Goal: Participate in discussion: Engage in conversation with other users on a specific topic

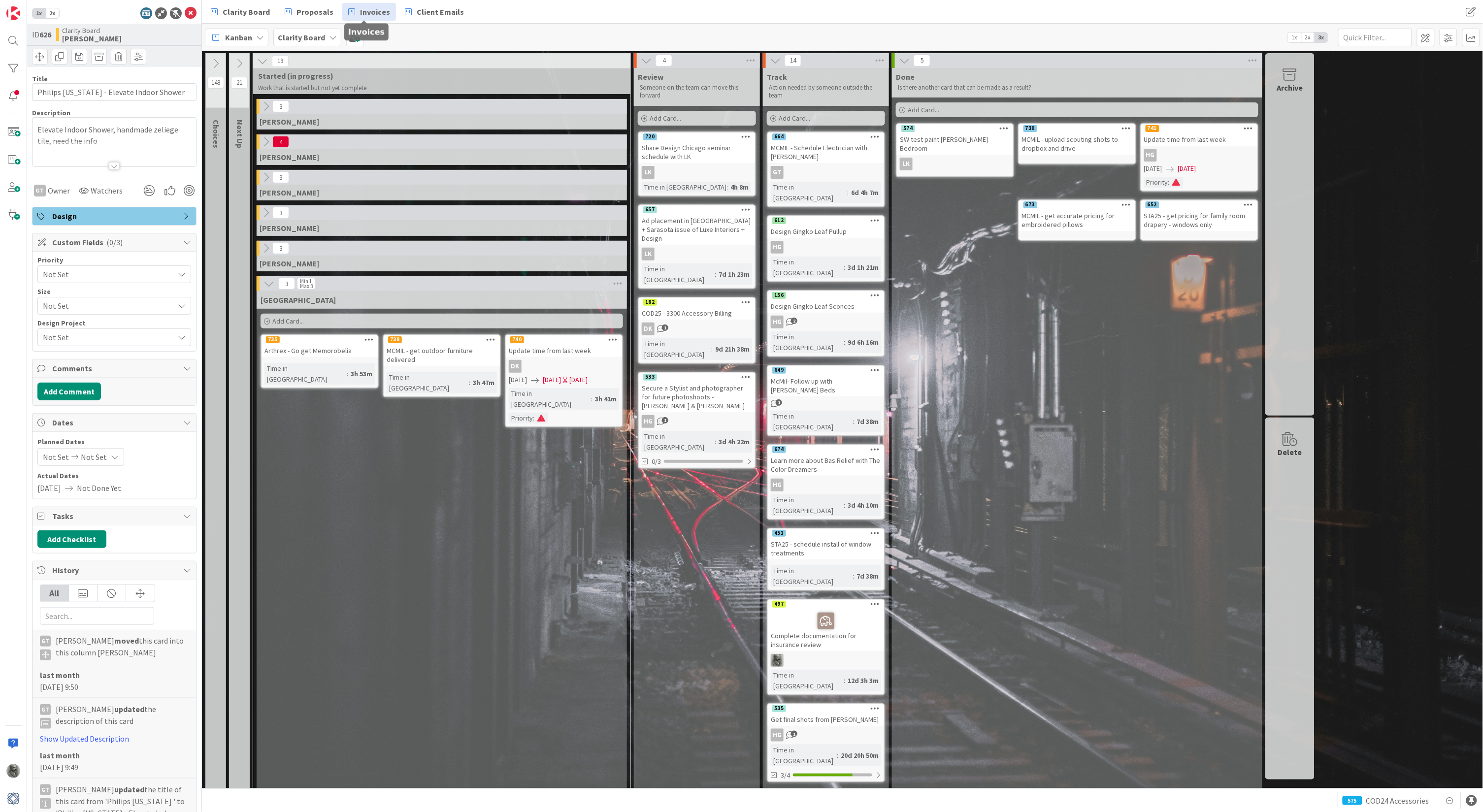
click at [369, 12] on span "Invoices" at bounding box center [375, 12] width 30 height 12
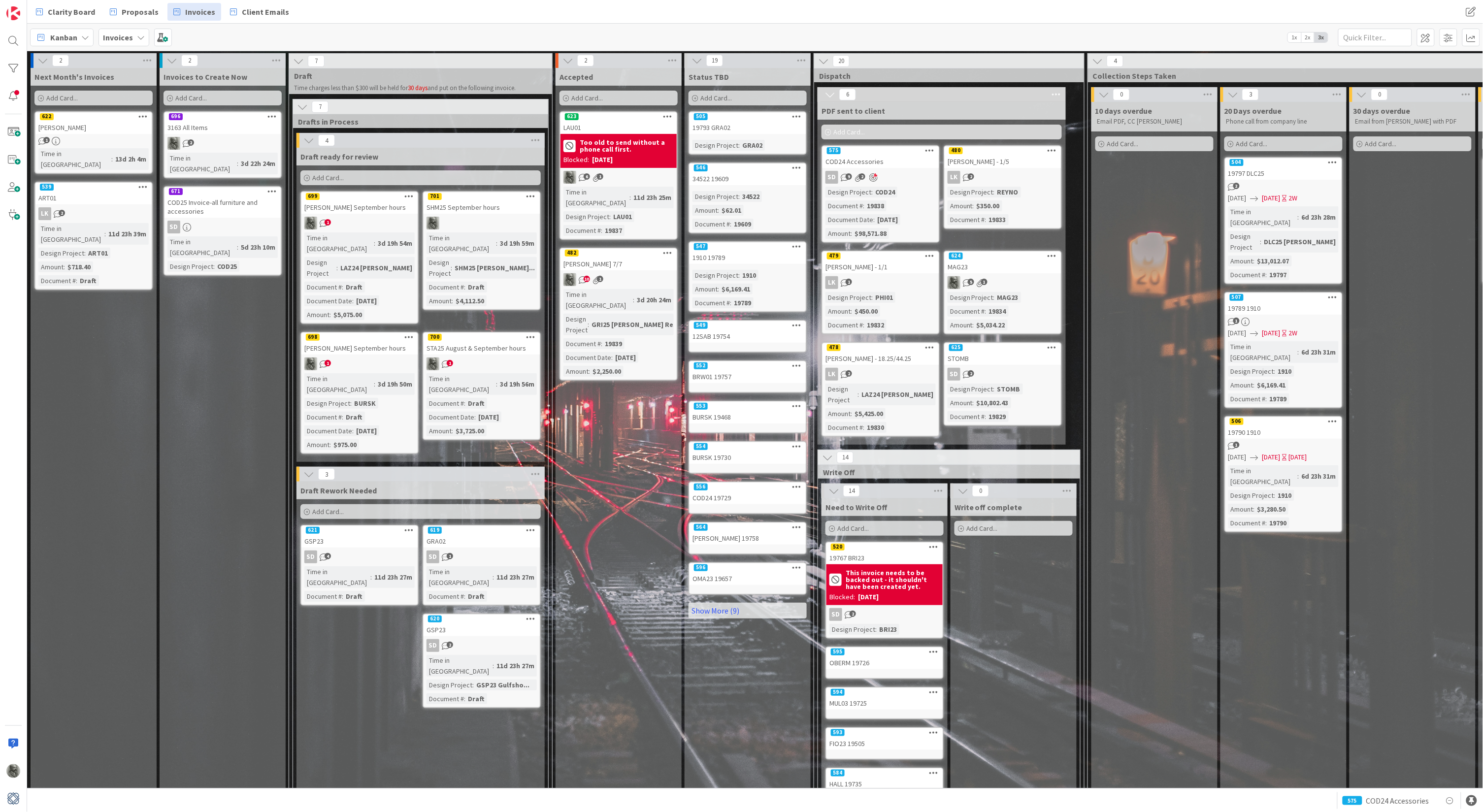
click at [471, 206] on div "SHM25 September hours" at bounding box center [481, 207] width 116 height 13
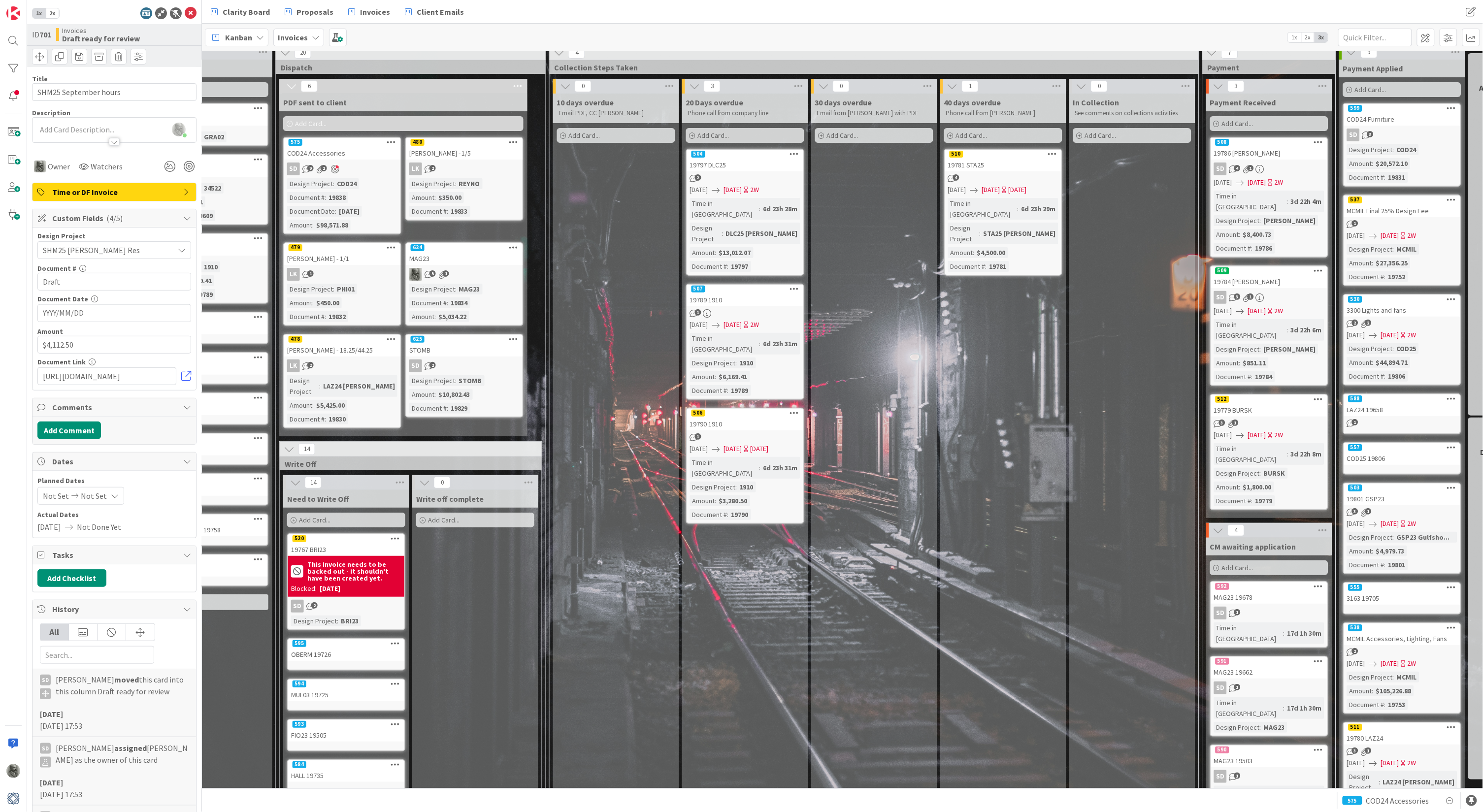
scroll to position [10, 711]
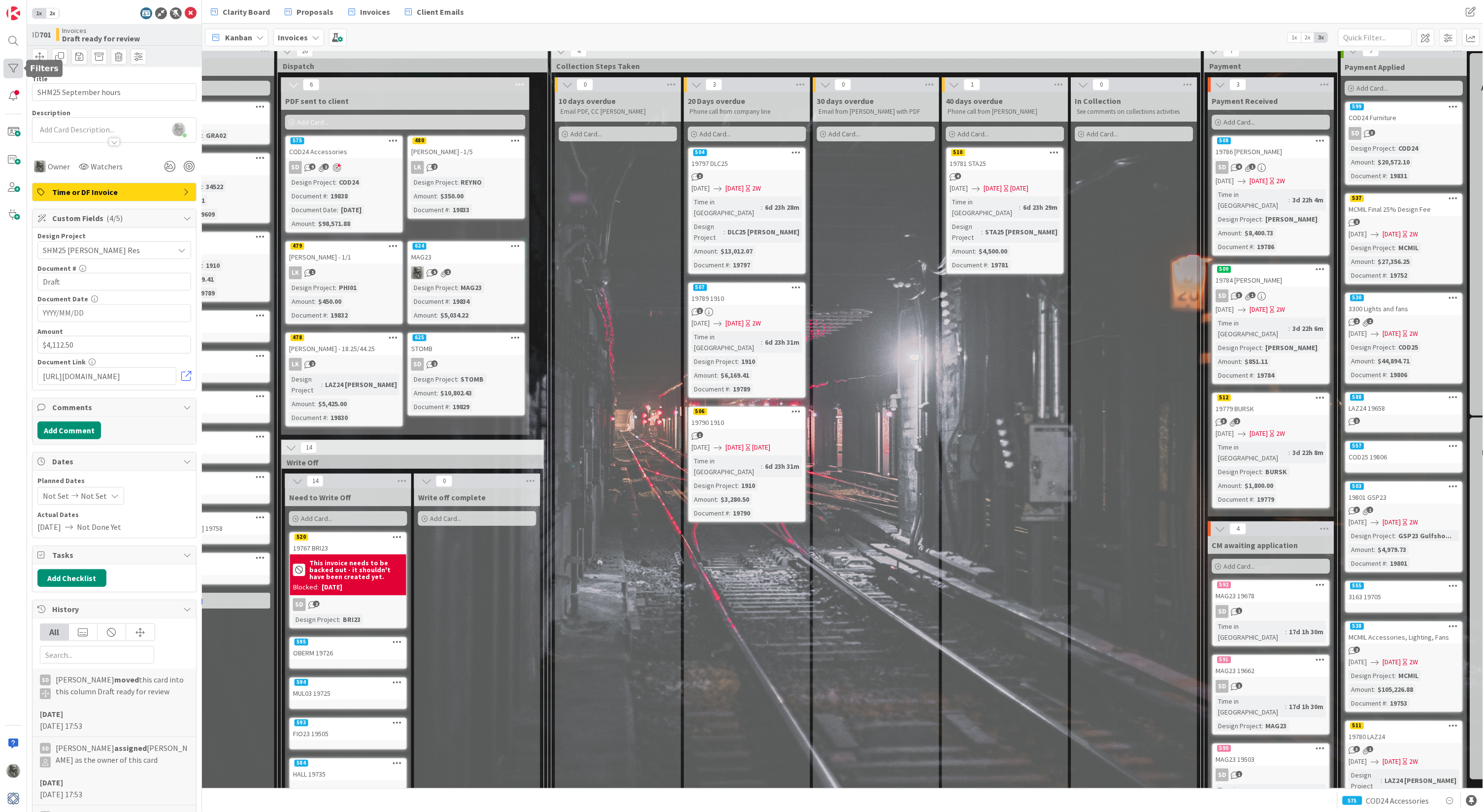
click at [12, 65] on div at bounding box center [13, 68] width 20 height 20
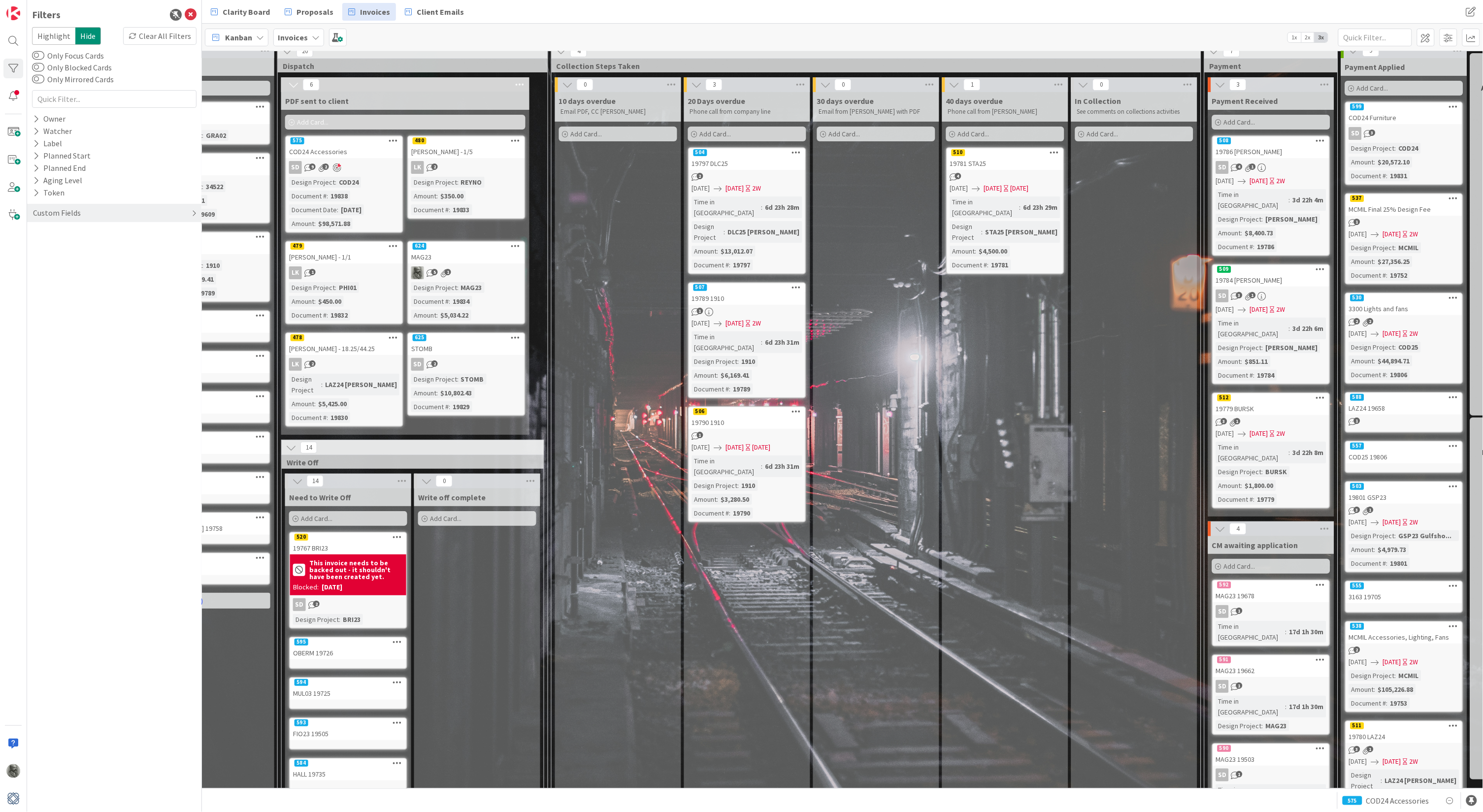
click at [53, 215] on div "Custom Fields" at bounding box center [57, 213] width 50 height 12
click at [34, 230] on icon at bounding box center [36, 233] width 6 height 9
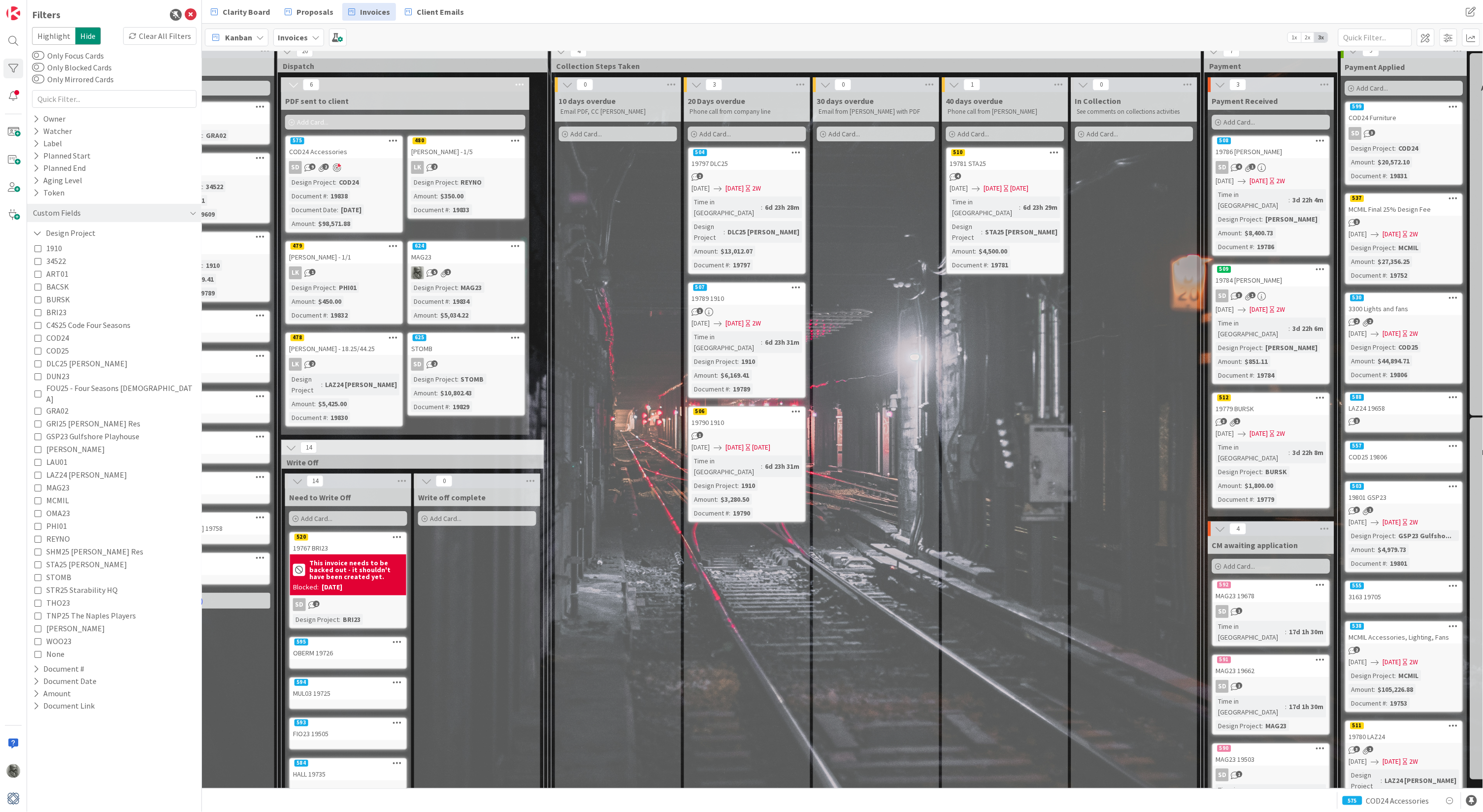
click at [40, 522] on icon at bounding box center [38, 525] width 7 height 7
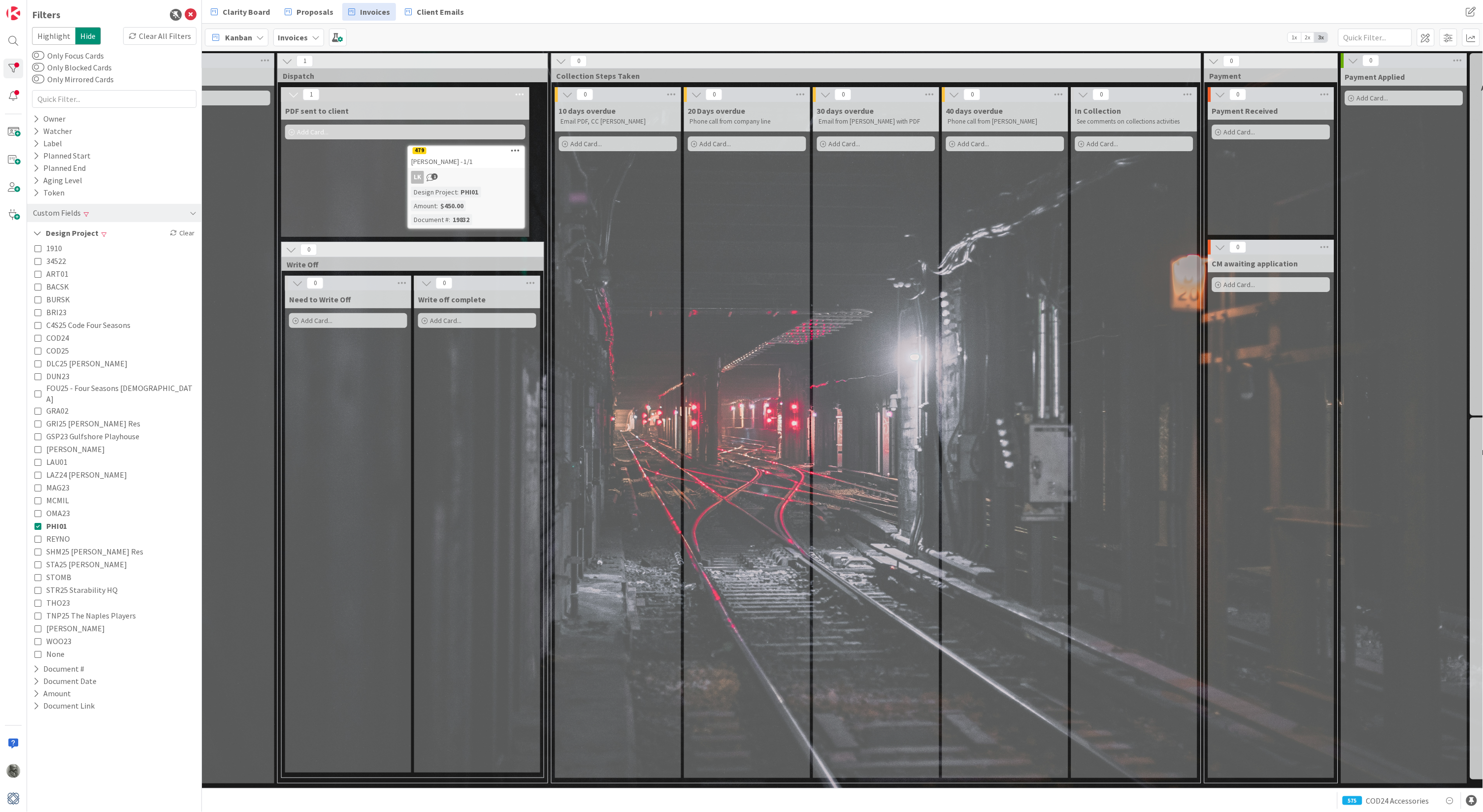
scroll to position [0, 711]
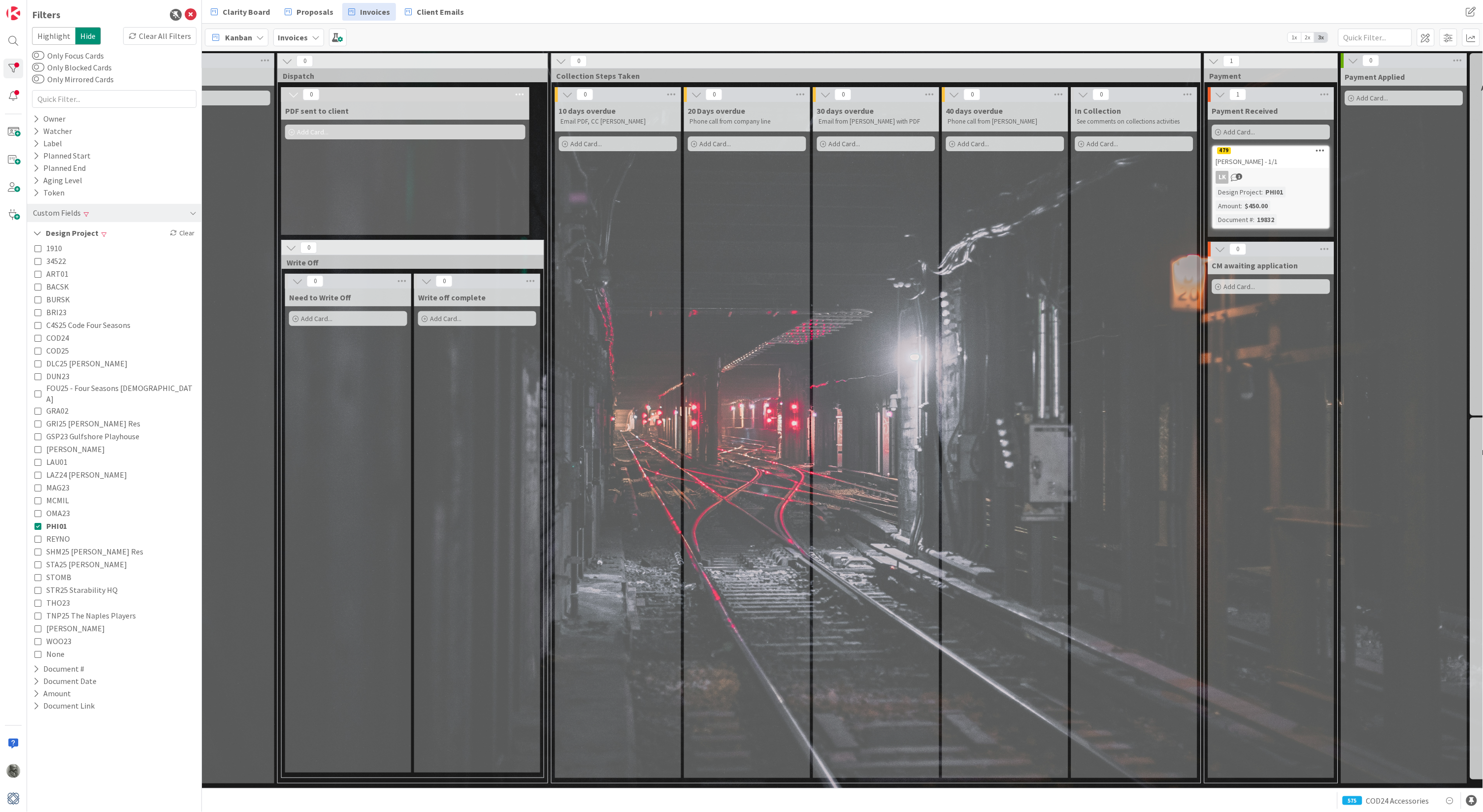
click at [1264, 160] on div "[PERSON_NAME] - 1/1" at bounding box center [1271, 161] width 116 height 13
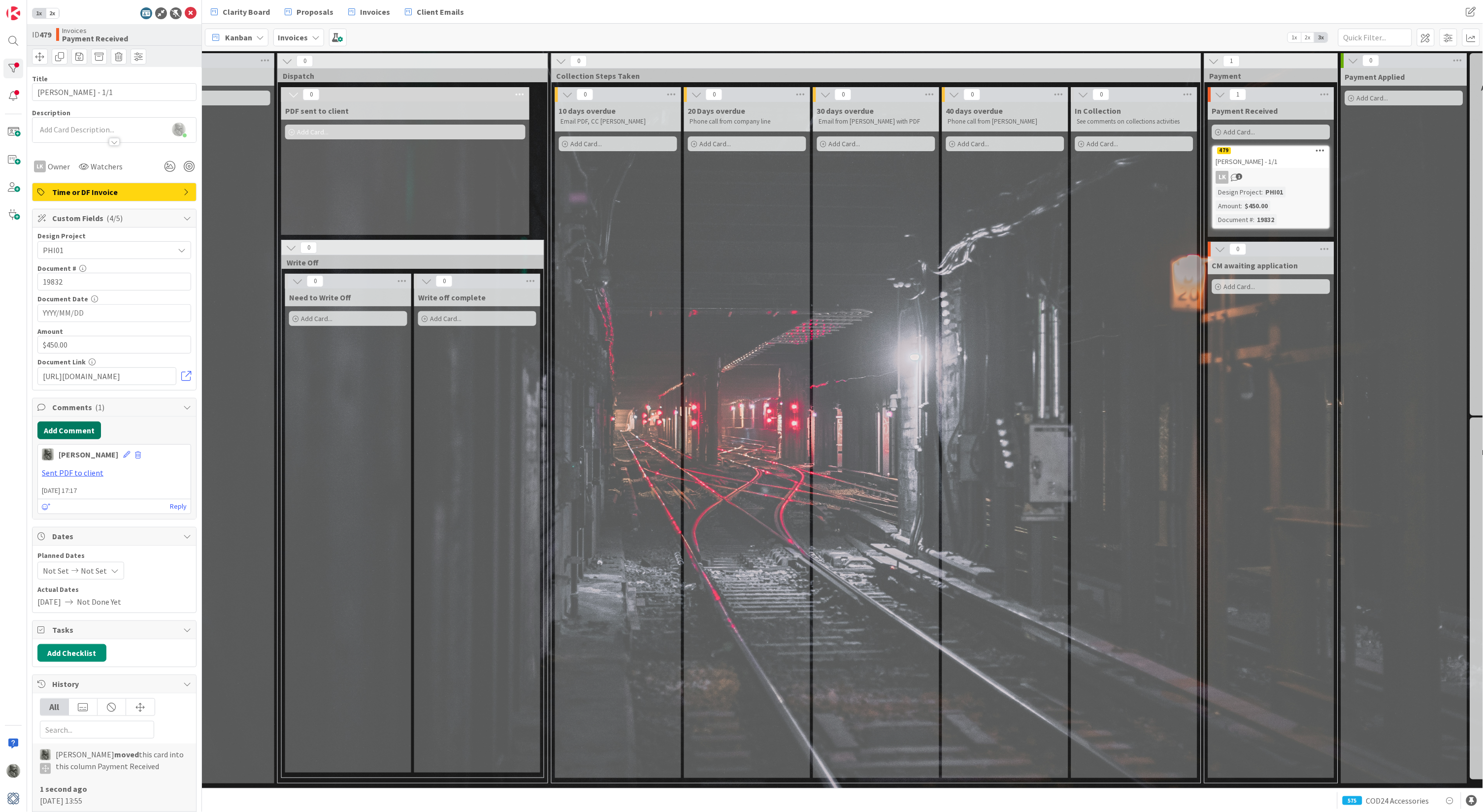
click at [71, 427] on button "Add Comment" at bounding box center [69, 430] width 64 height 17
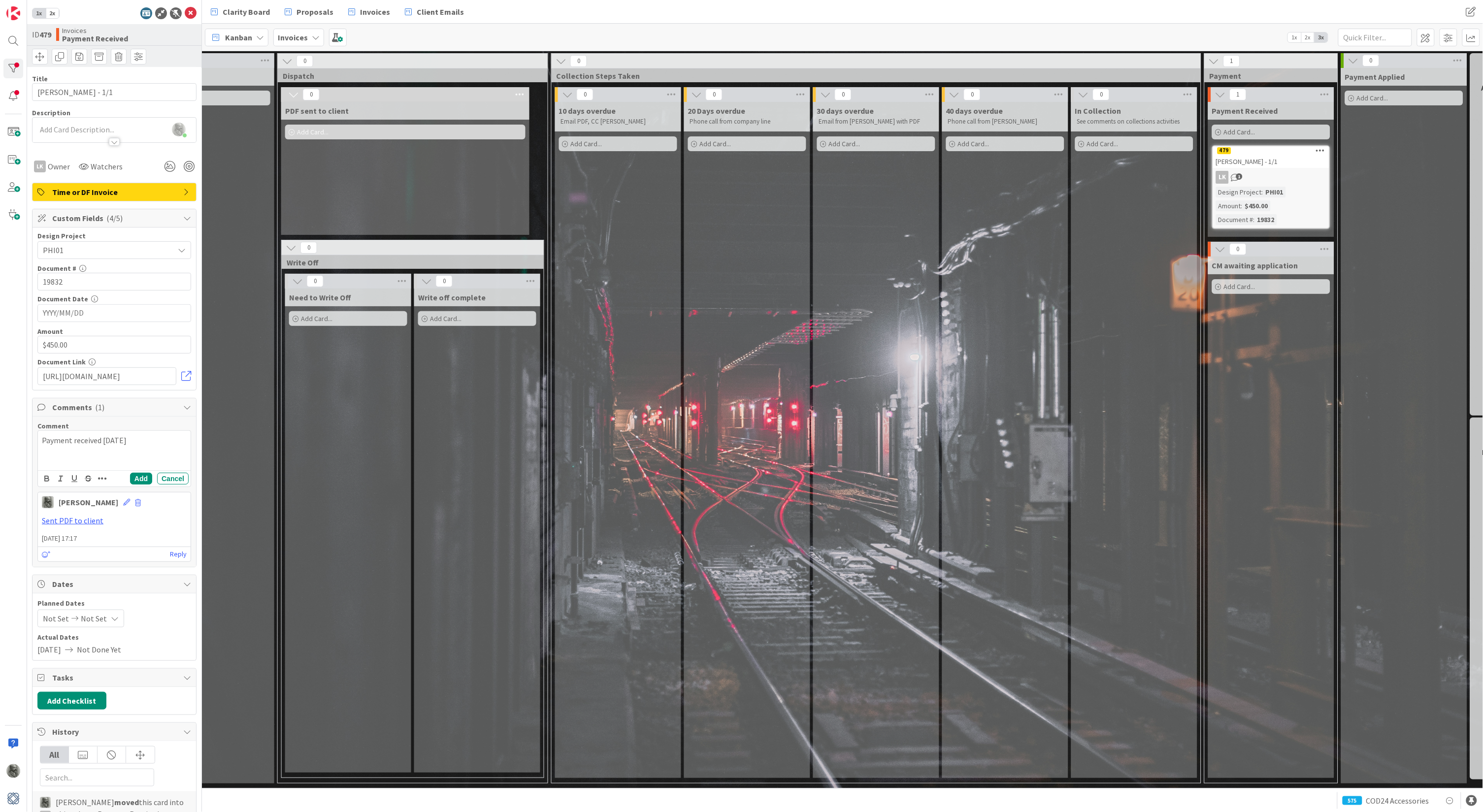
click at [103, 476] on icon "button" at bounding box center [102, 478] width 9 height 10
click at [50, 10] on span "2x" at bounding box center [52, 13] width 13 height 10
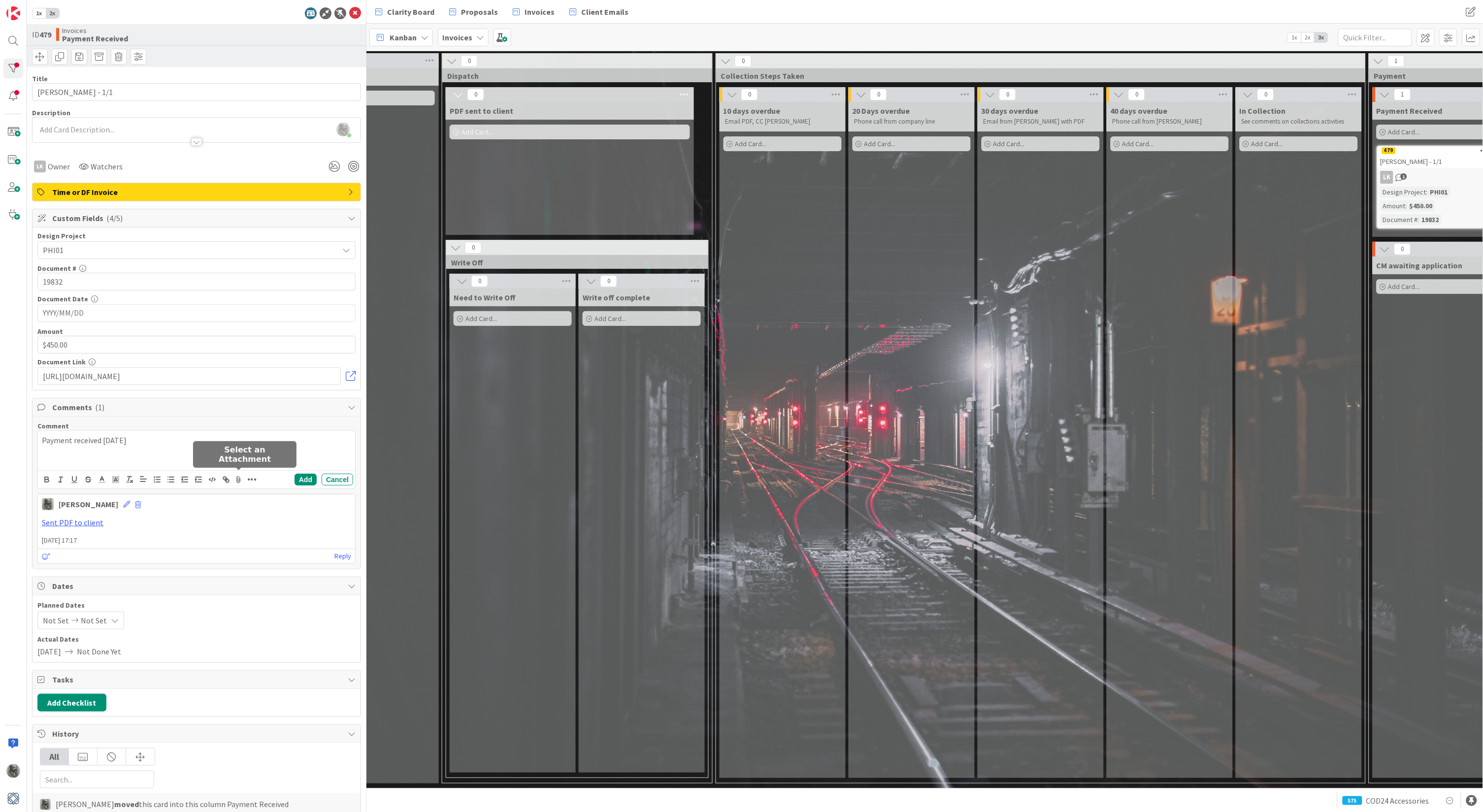
click at [238, 475] on icon at bounding box center [239, 480] width 12 height 14
click at [196, 565] on icon "button" at bounding box center [196, 566] width 8 height 8
click at [212, 566] on div "a few seconds ago" at bounding box center [171, 571] width 104 height 9
click at [304, 475] on button "Add" at bounding box center [305, 480] width 22 height 12
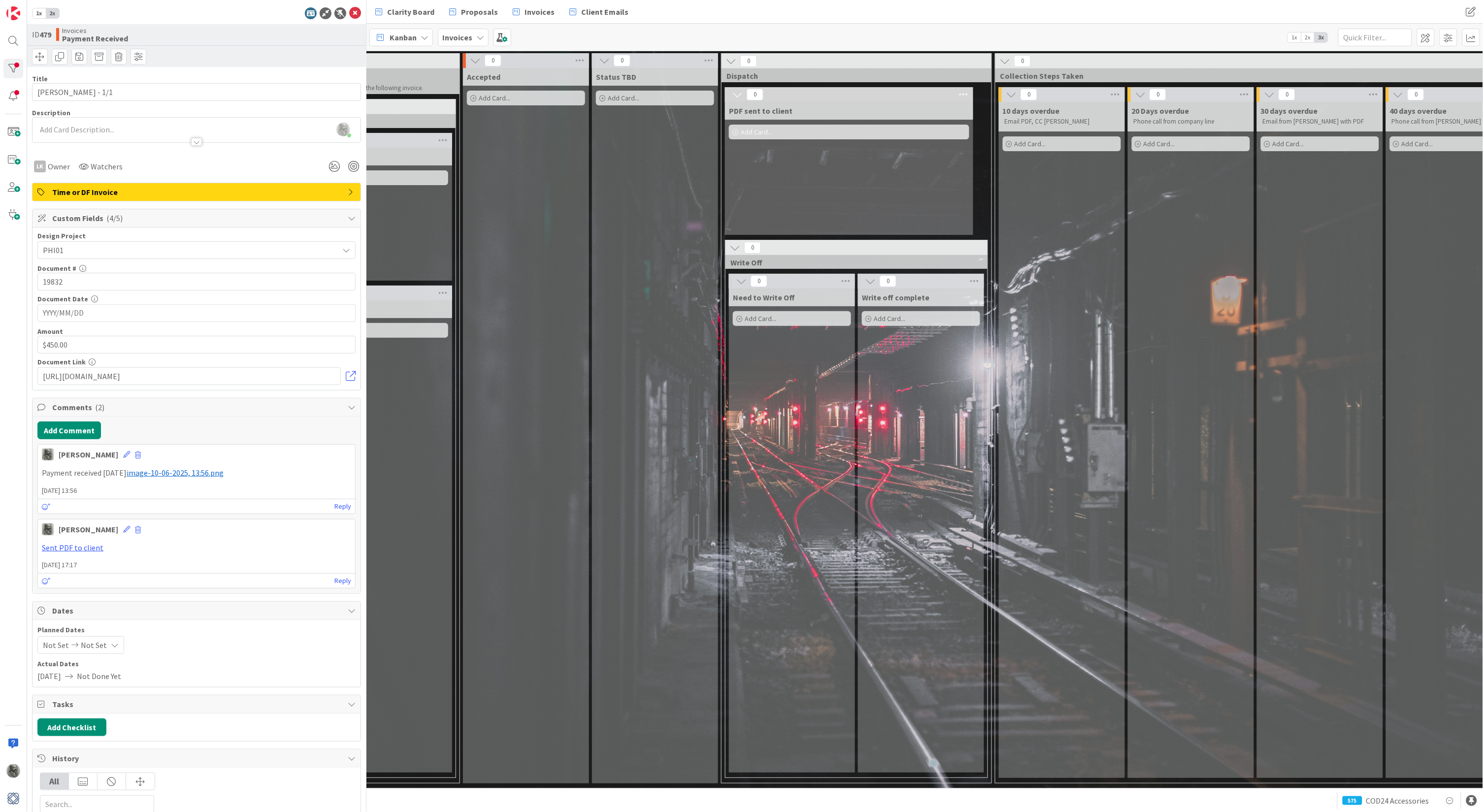
scroll to position [0, 435]
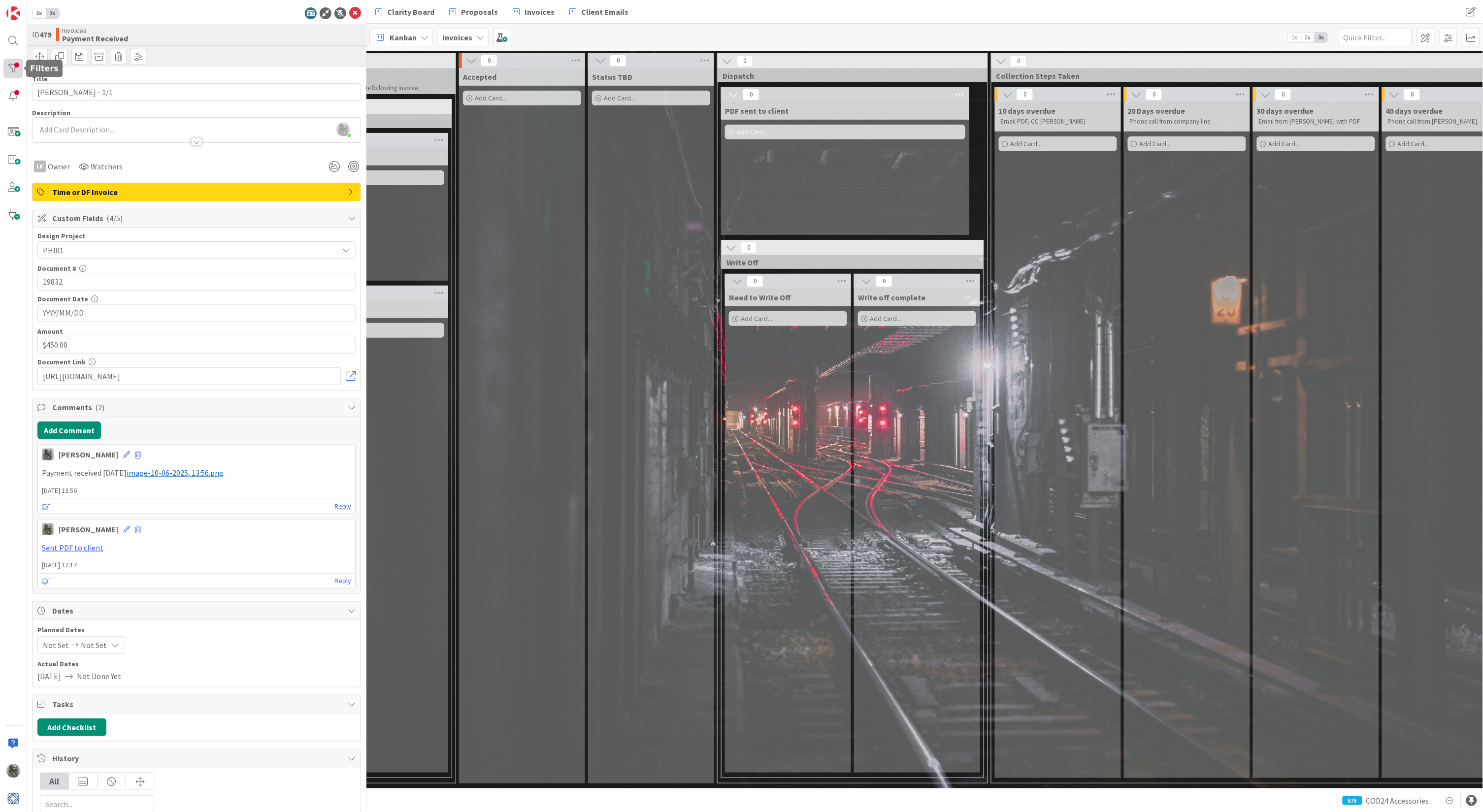
click at [14, 68] on div at bounding box center [13, 68] width 20 height 20
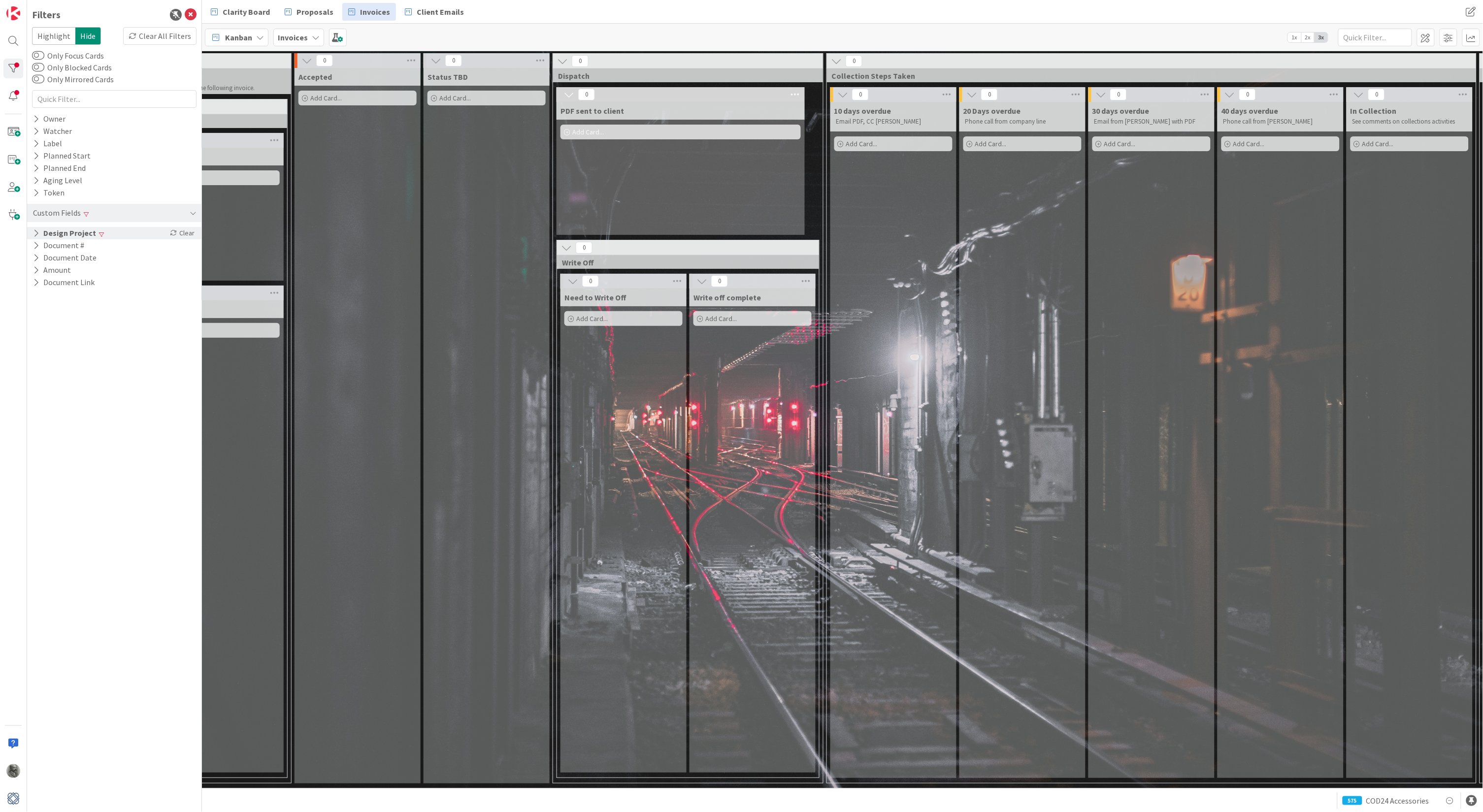
click at [37, 229] on icon at bounding box center [36, 233] width 6 height 9
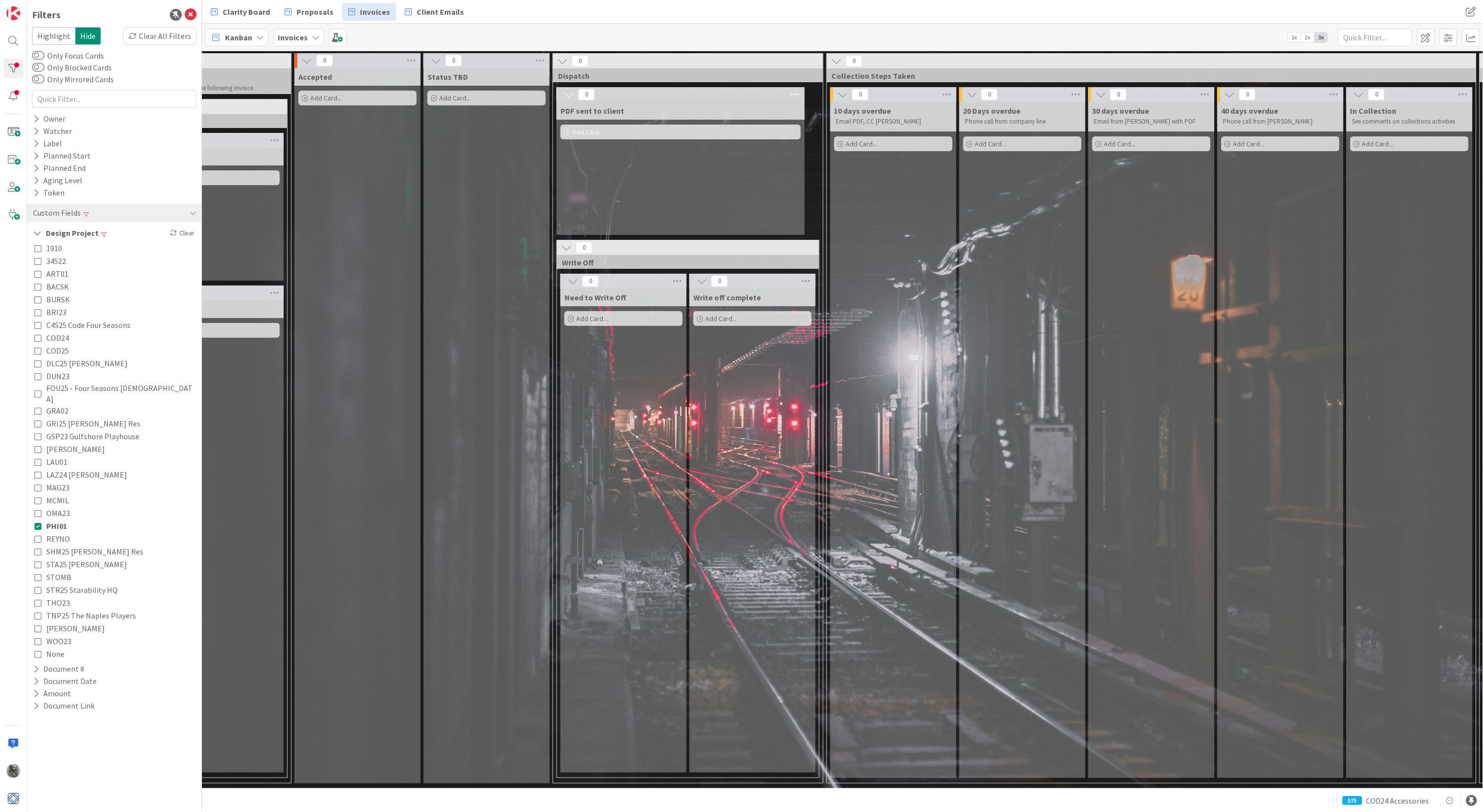
click at [38, 522] on icon at bounding box center [38, 525] width 7 height 7
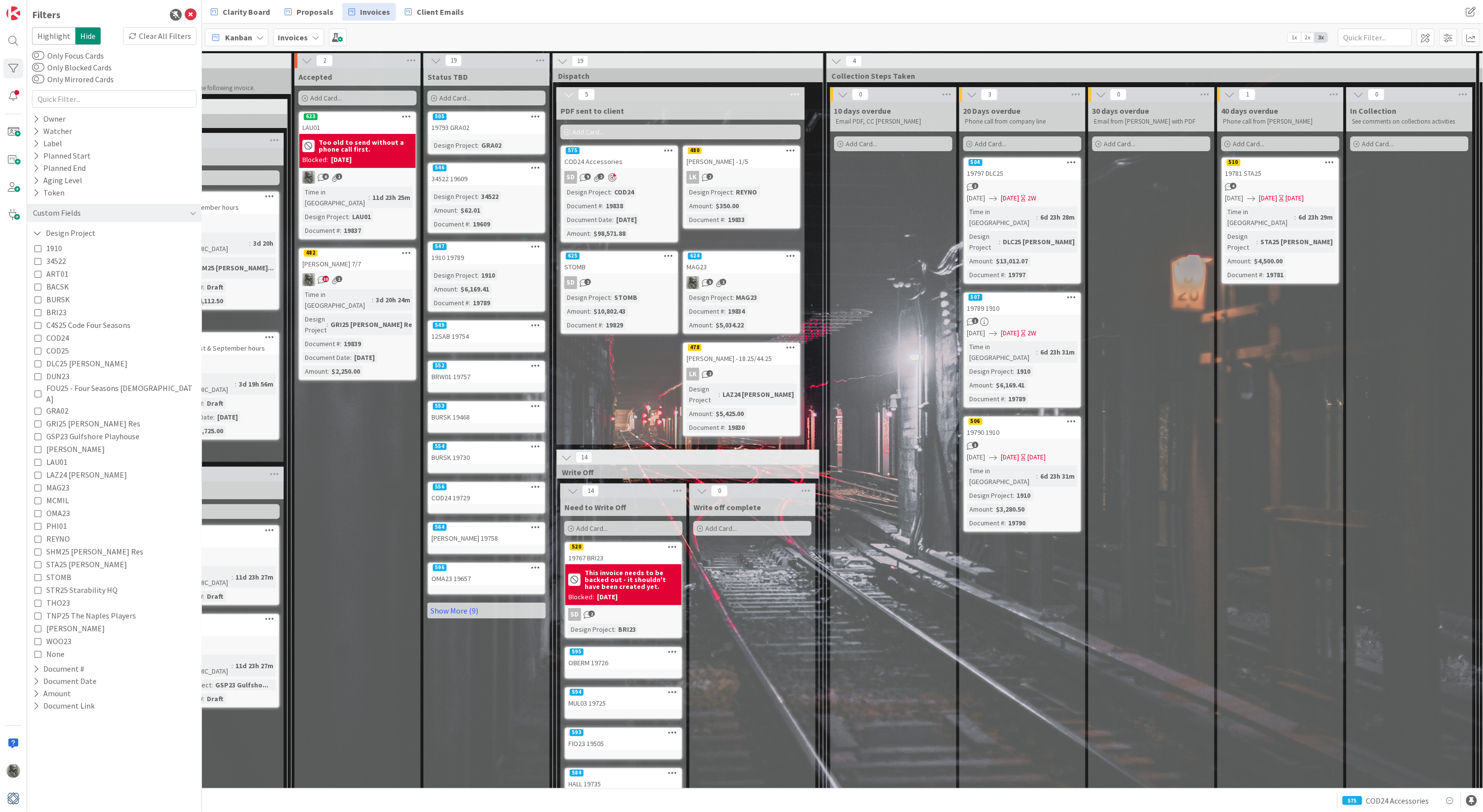
click at [38, 535] on icon at bounding box center [38, 538] width 7 height 7
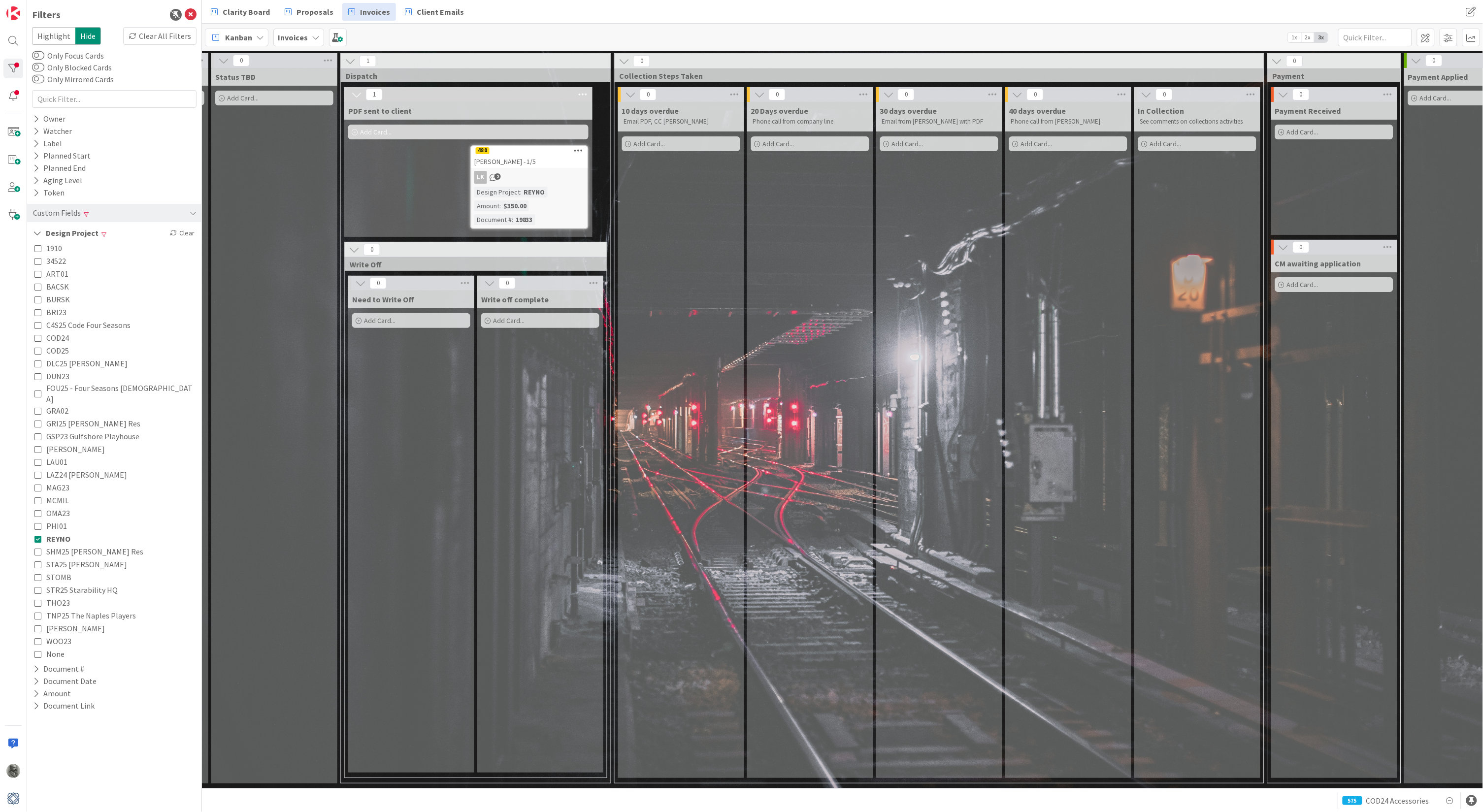
scroll to position [0, 649]
click at [533, 161] on div "[PERSON_NAME] - 1/5" at bounding box center [528, 161] width 116 height 13
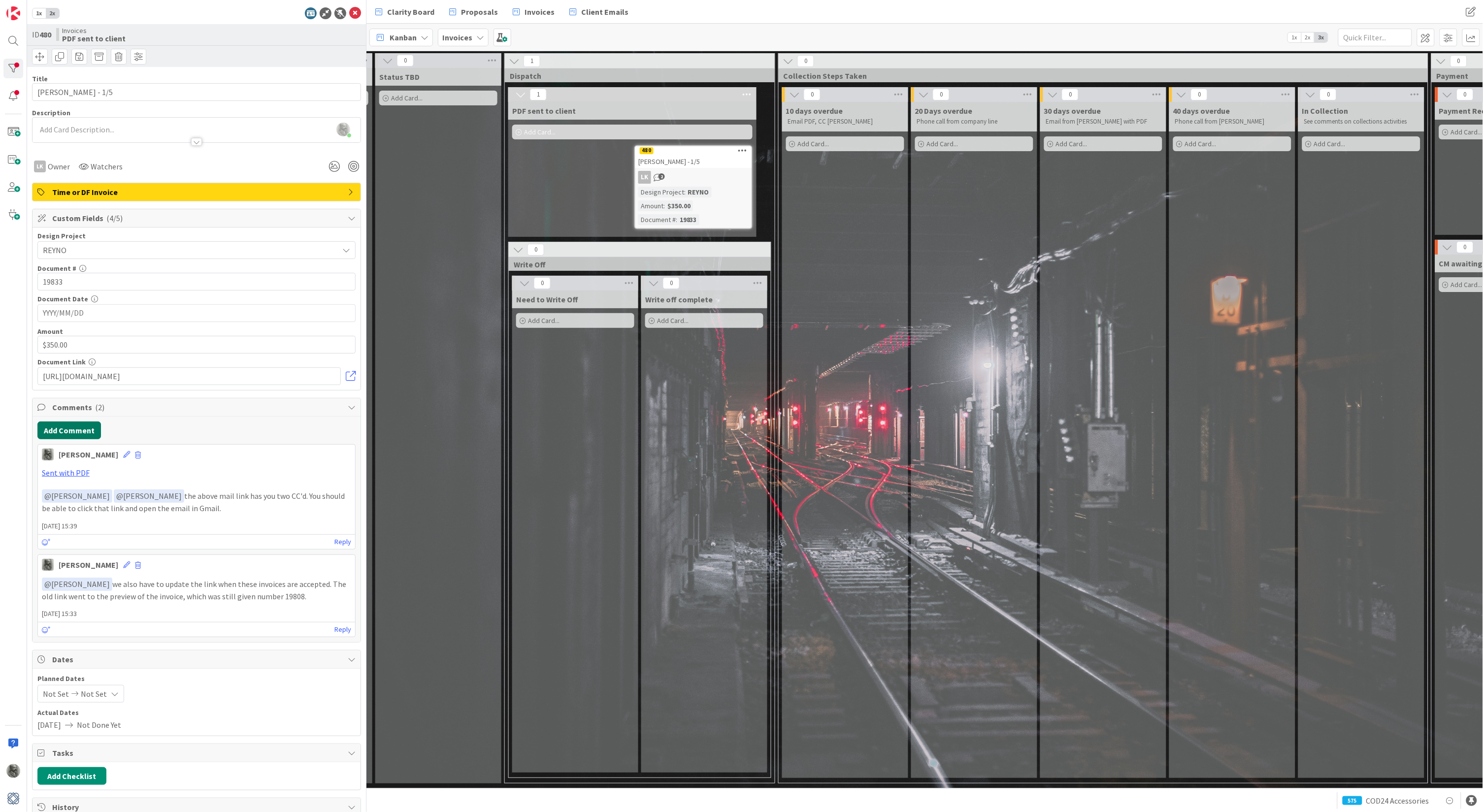
click at [65, 432] on button "Add Comment" at bounding box center [69, 430] width 64 height 17
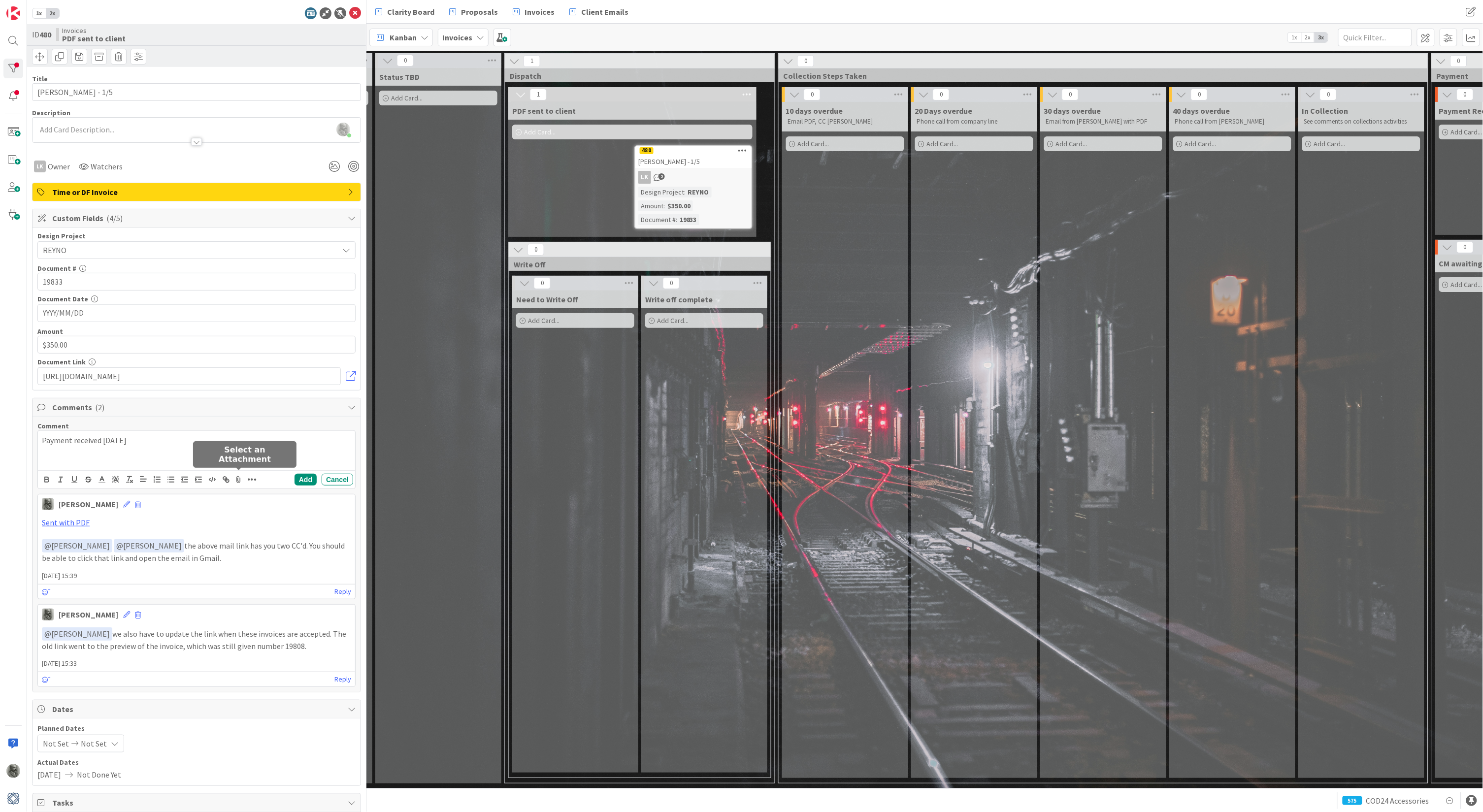
click at [239, 477] on icon at bounding box center [239, 480] width 12 height 14
click at [202, 565] on button "button" at bounding box center [197, 566] width 17 height 17
click at [149, 566] on div "a few seconds ago" at bounding box center [171, 571] width 104 height 9
click at [307, 477] on button "Add" at bounding box center [305, 480] width 22 height 12
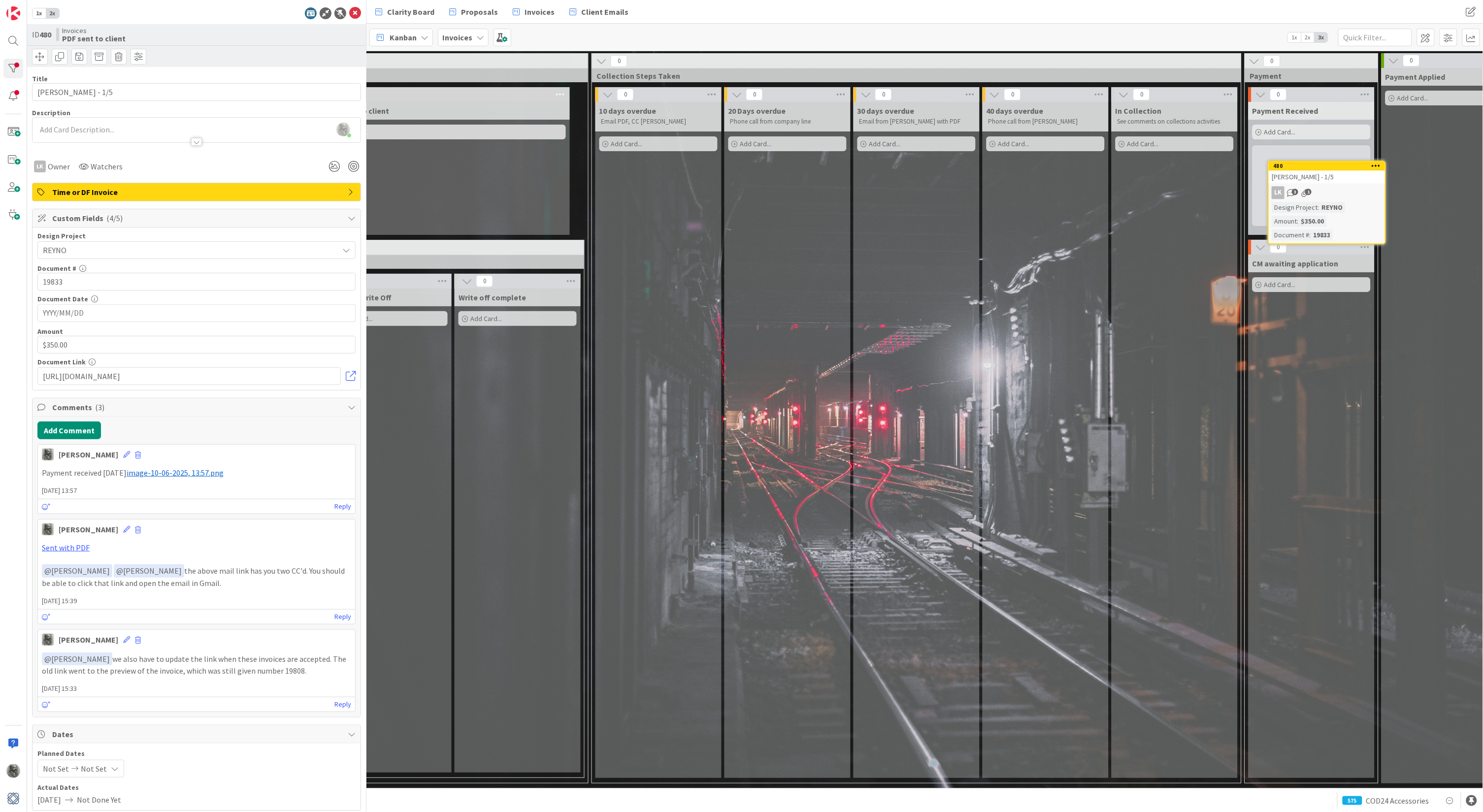
scroll to position [0, 845]
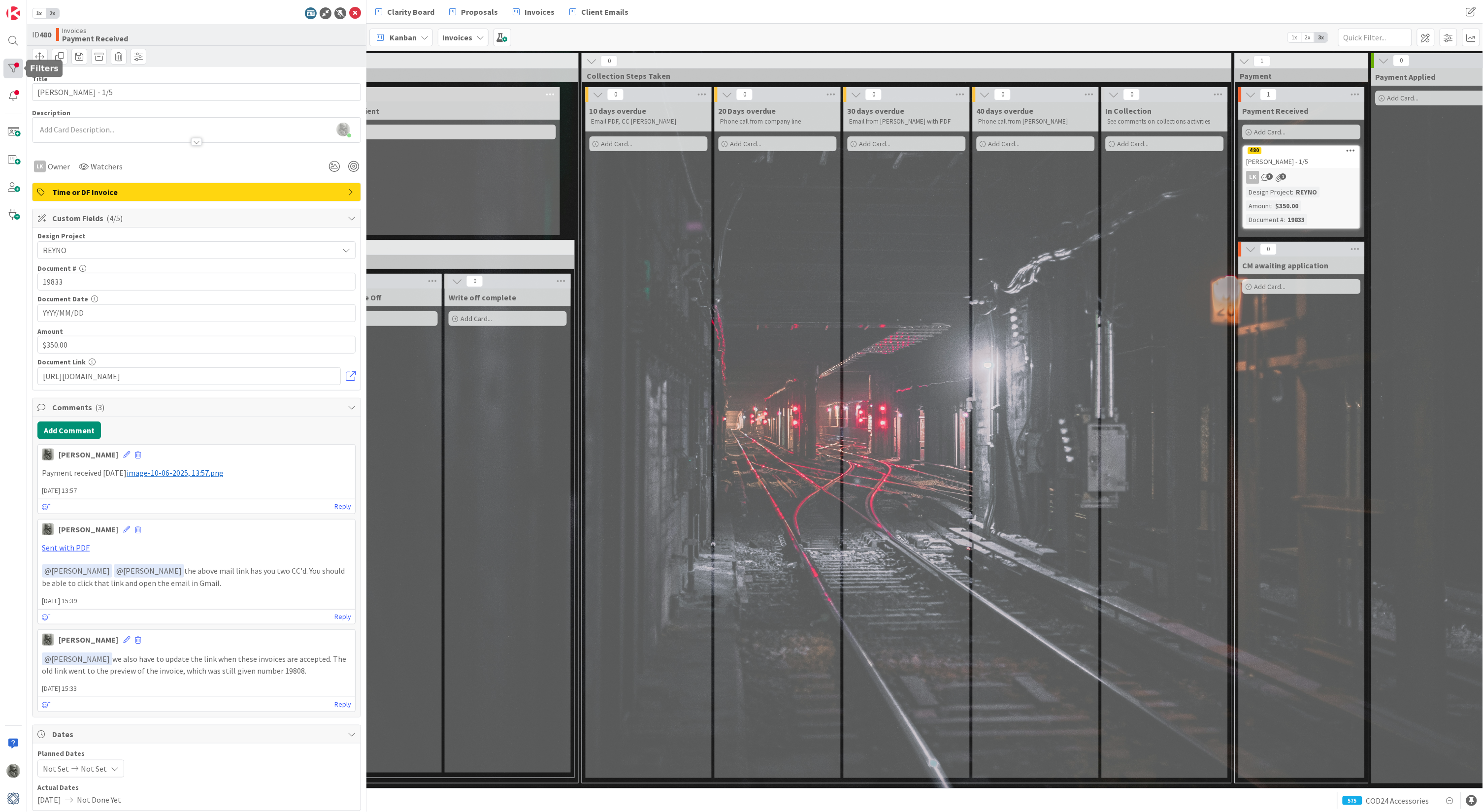
click at [12, 66] on div at bounding box center [13, 68] width 20 height 20
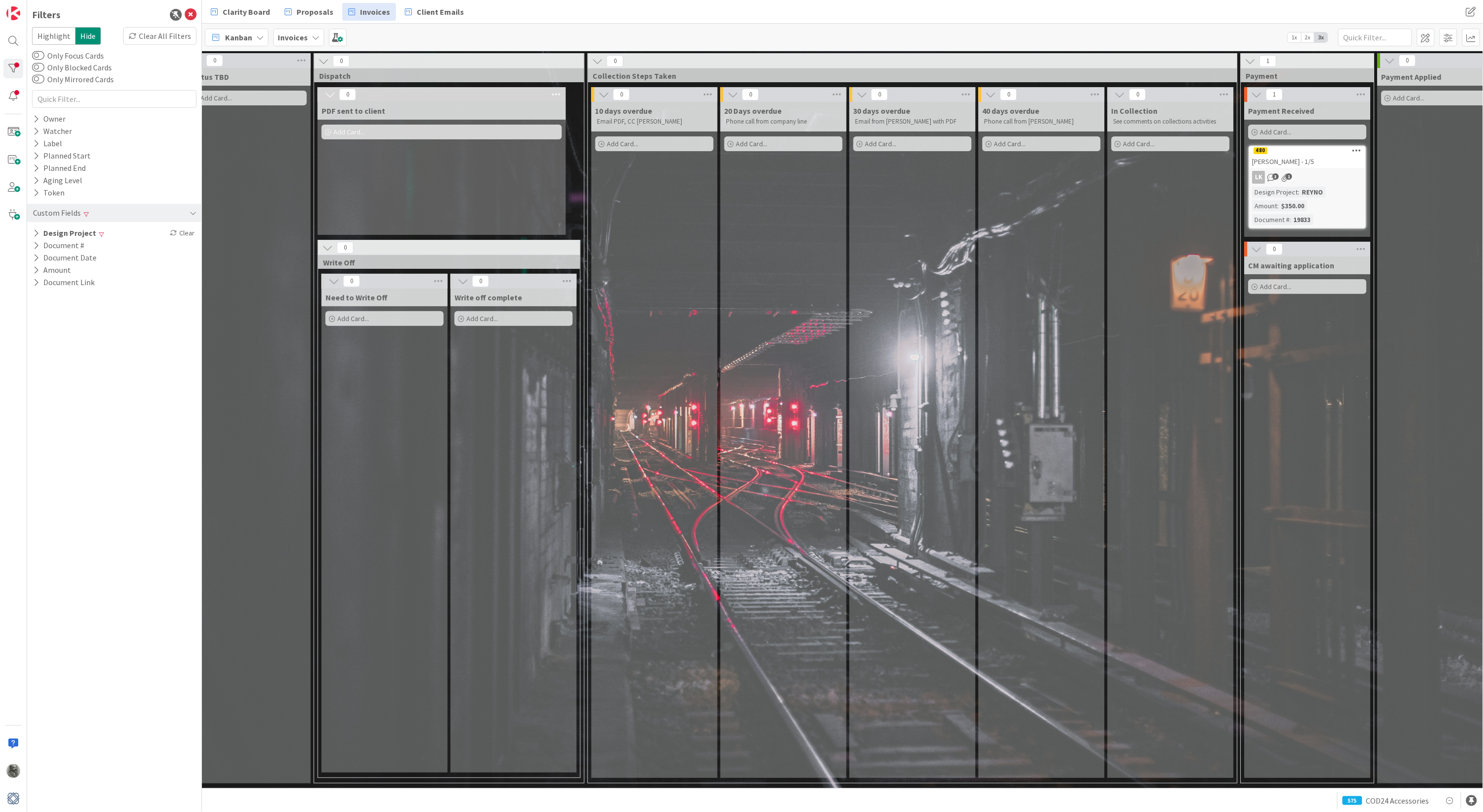
scroll to position [0, 711]
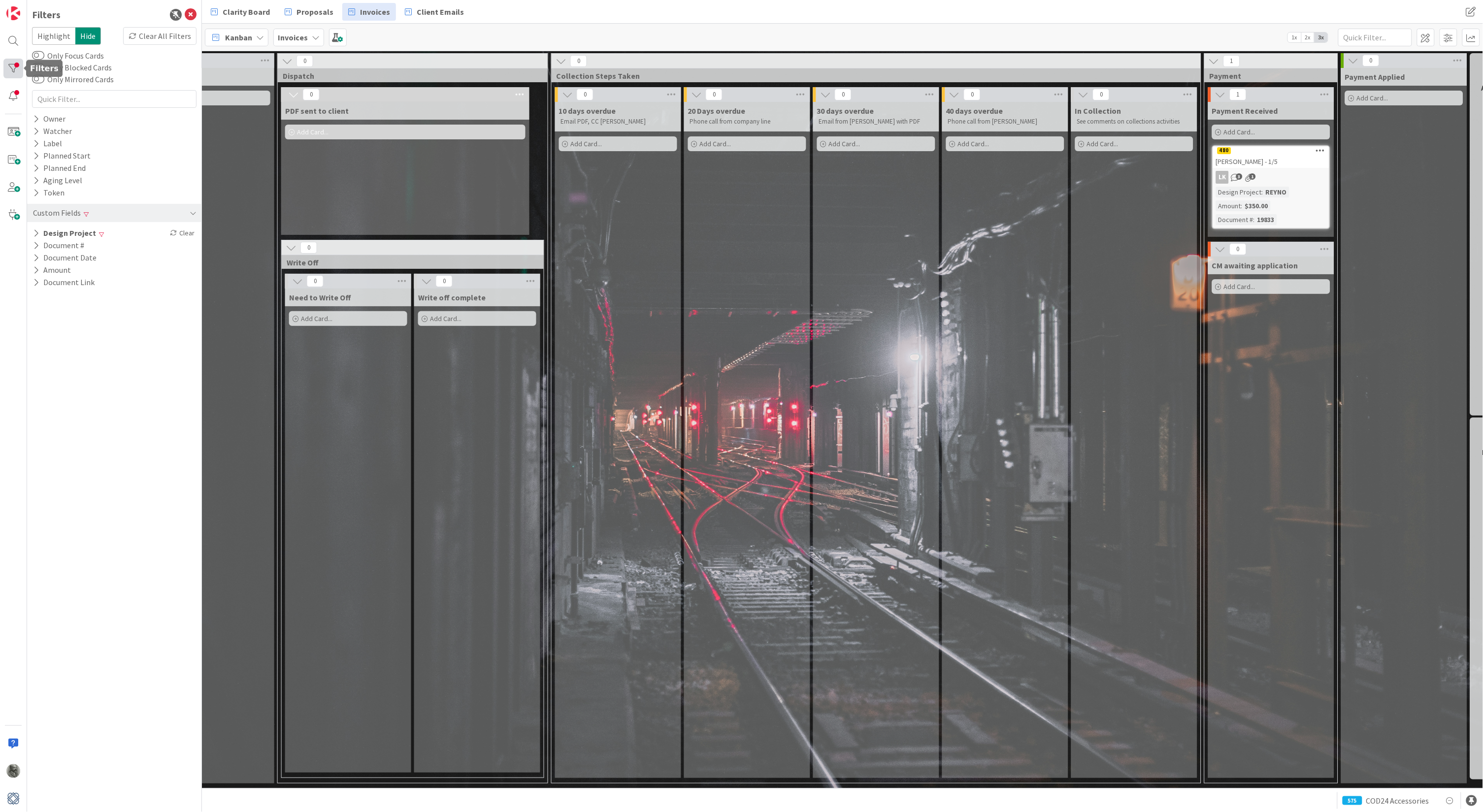
click at [12, 67] on div at bounding box center [13, 68] width 20 height 20
click at [7, 100] on div at bounding box center [13, 96] width 20 height 20
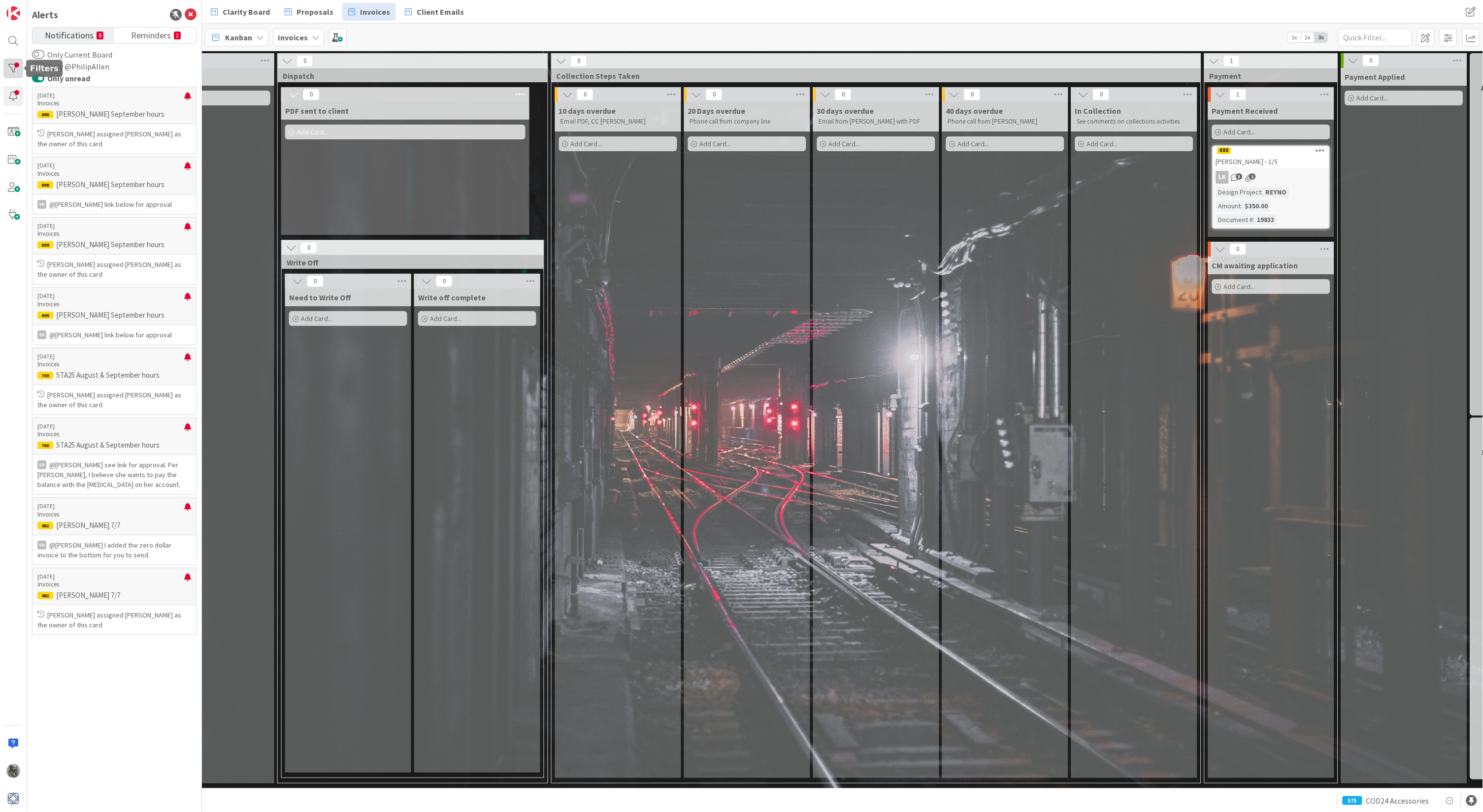
click at [12, 73] on div at bounding box center [13, 68] width 20 height 20
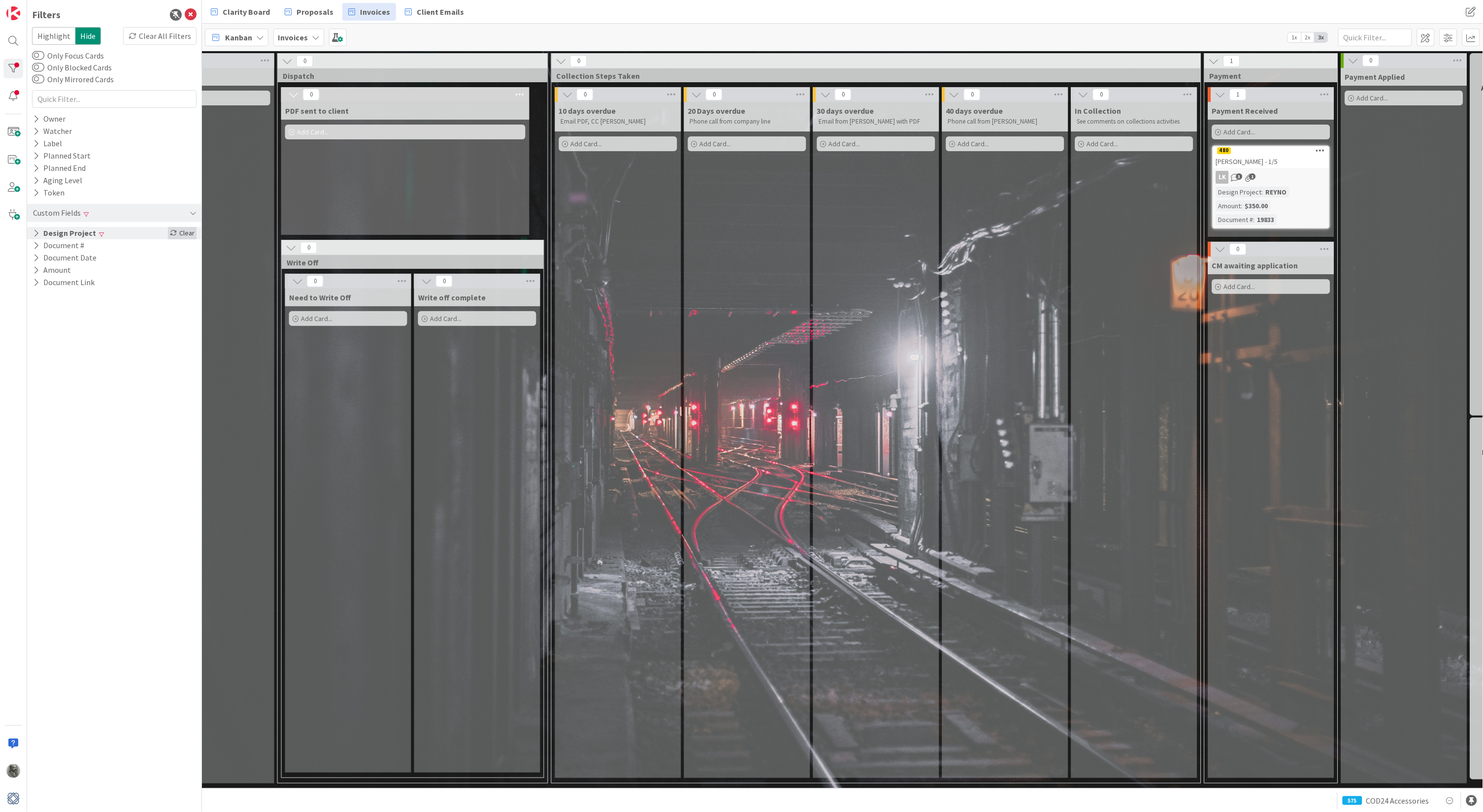
click at [188, 232] on div "Clear" at bounding box center [182, 233] width 29 height 12
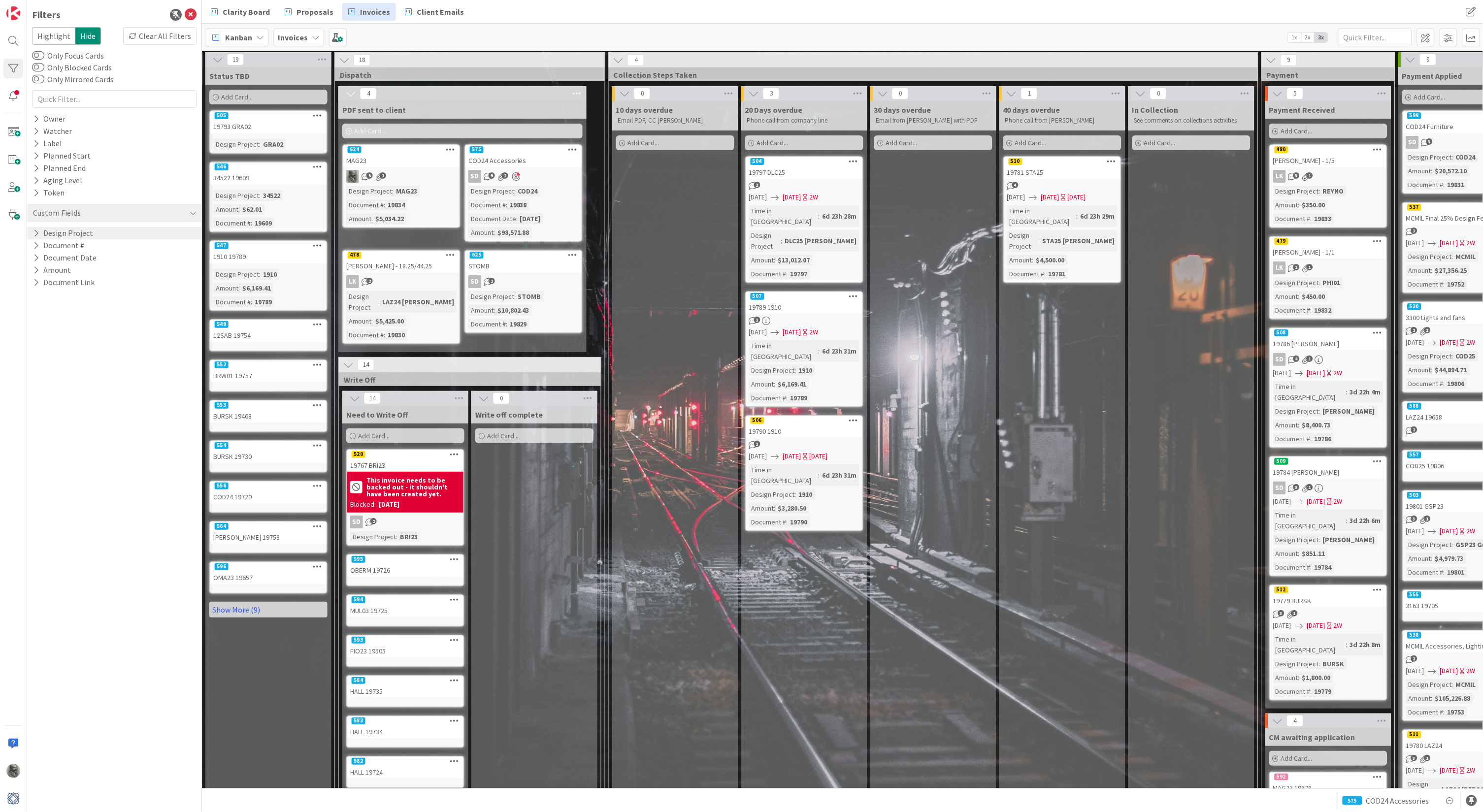
scroll to position [0, 648]
